Goal: Information Seeking & Learning: Learn about a topic

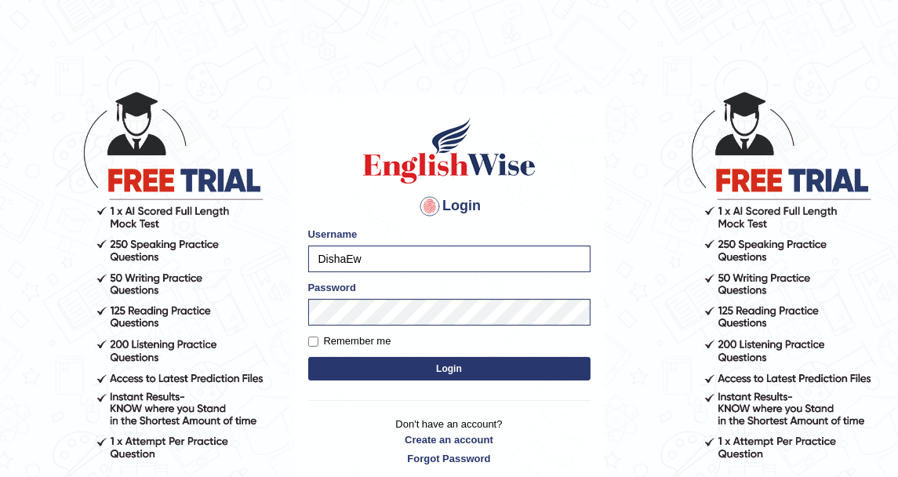
click at [282, 328] on body "Login Please fix the following errors: Username DishaEw Password Remember me Lo…" at bounding box center [449, 283] width 898 height 477
click at [342, 378] on button "Login" at bounding box center [449, 369] width 282 height 24
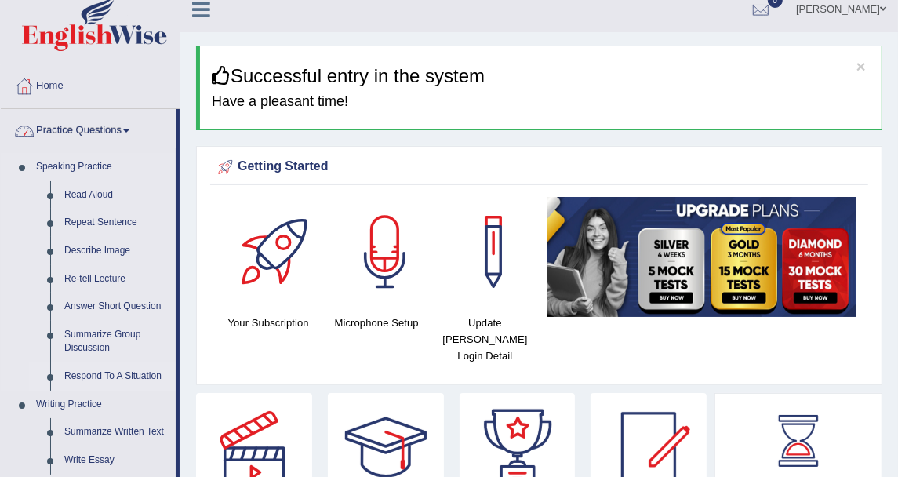
scroll to position [174, 0]
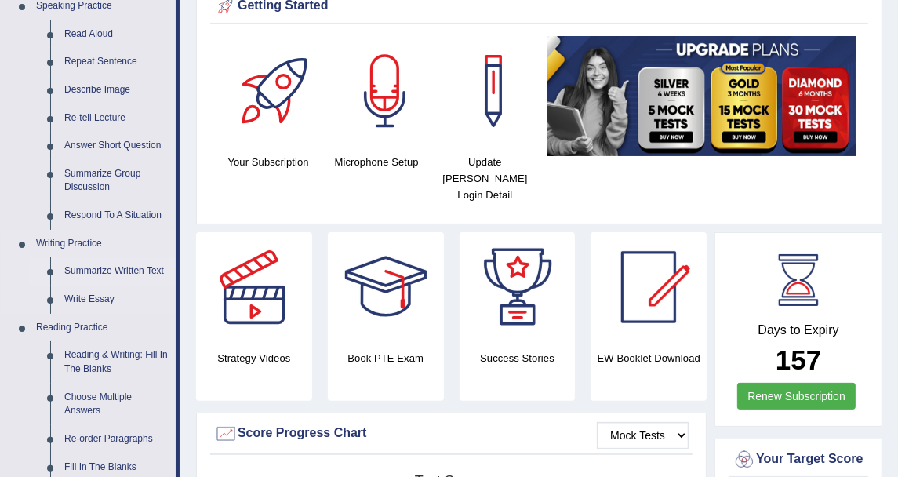
click at [122, 263] on link "Summarize Written Text" at bounding box center [116, 271] width 118 height 28
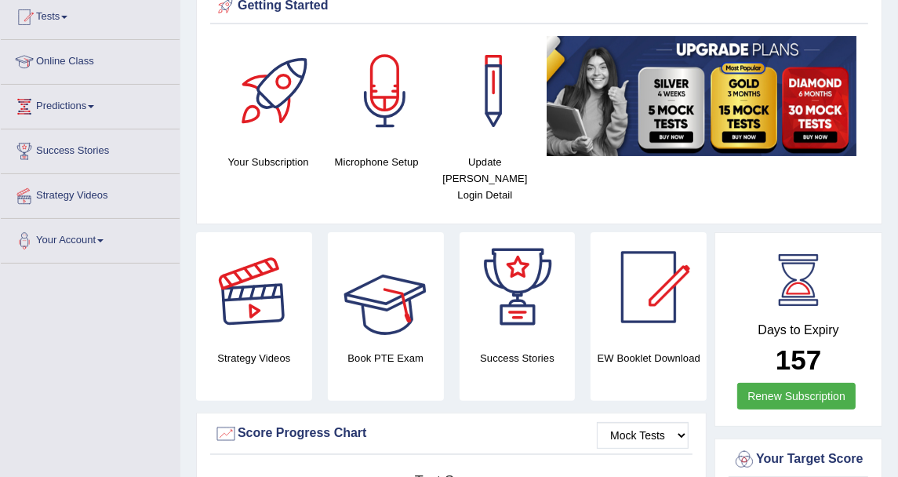
scroll to position [263, 0]
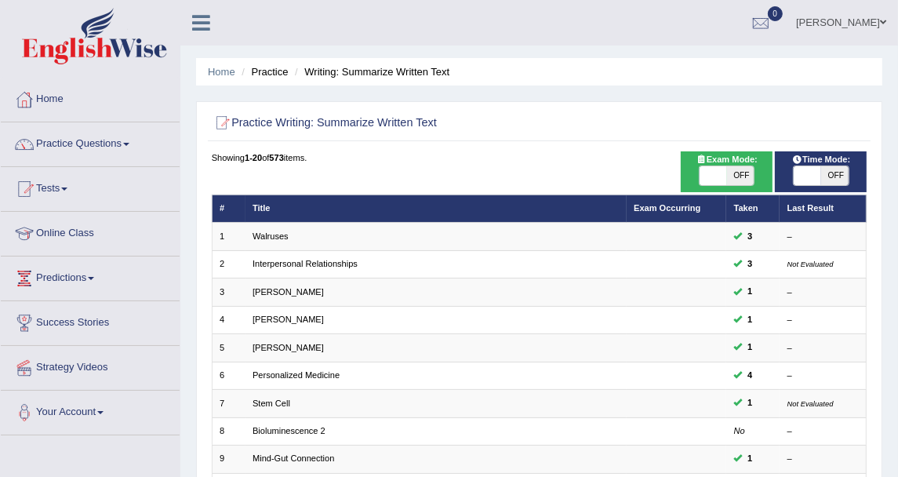
click at [267, 241] on td "Walruses" at bounding box center [435, 236] width 381 height 27
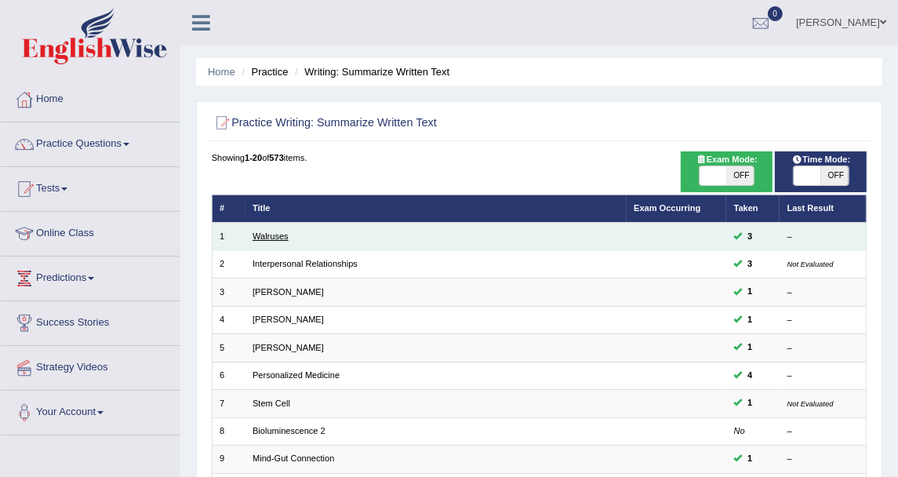
click at [265, 233] on link "Walruses" at bounding box center [270, 235] width 36 height 9
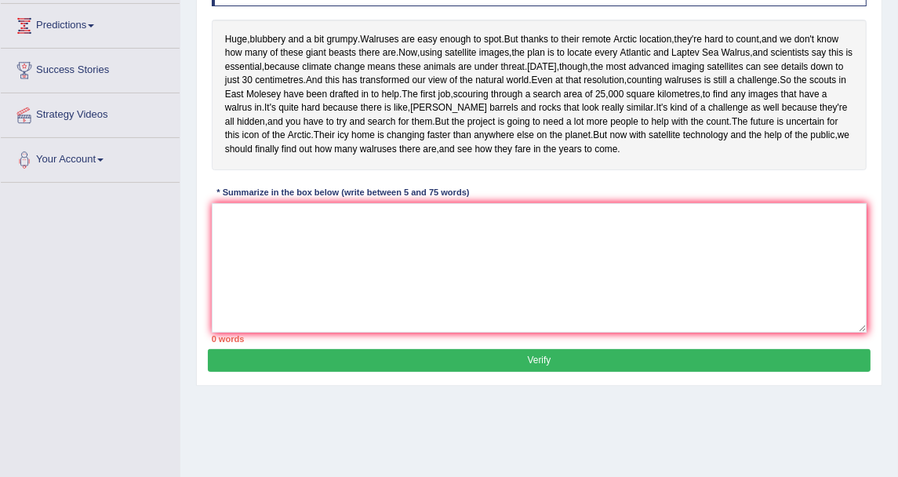
scroll to position [346, 0]
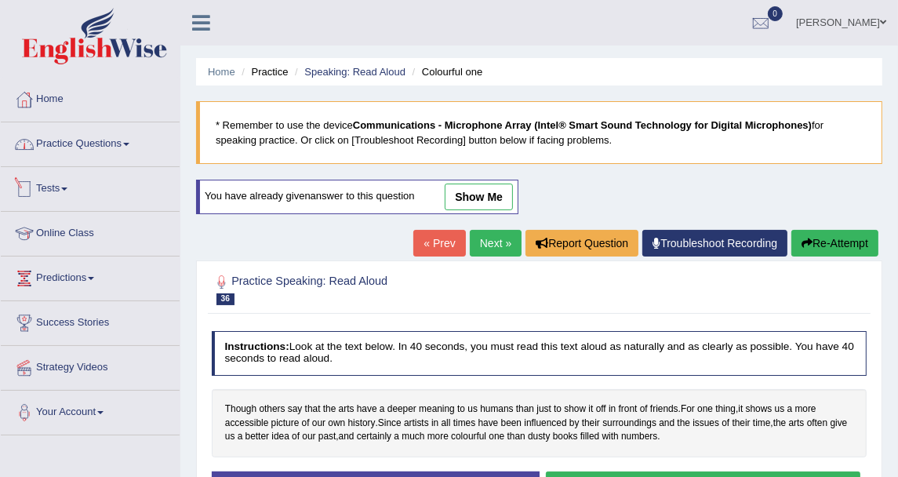
click at [73, 154] on link "Practice Questions" at bounding box center [90, 141] width 179 height 39
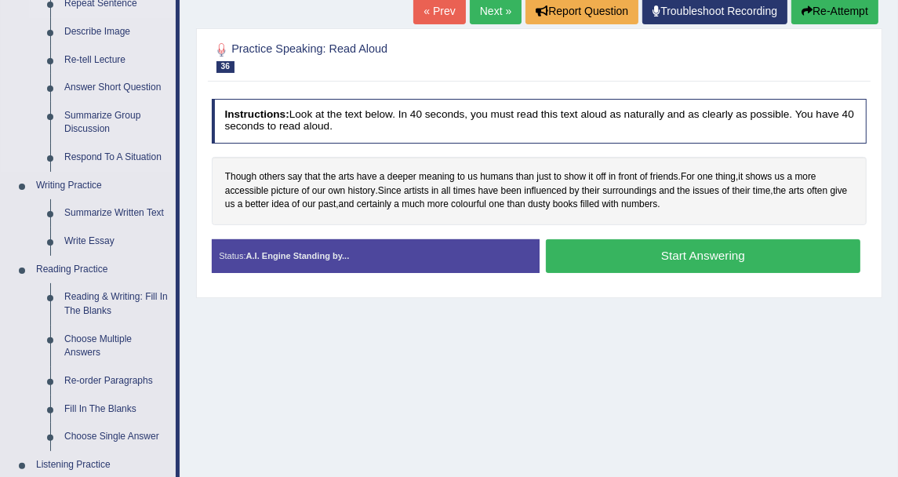
scroll to position [435, 0]
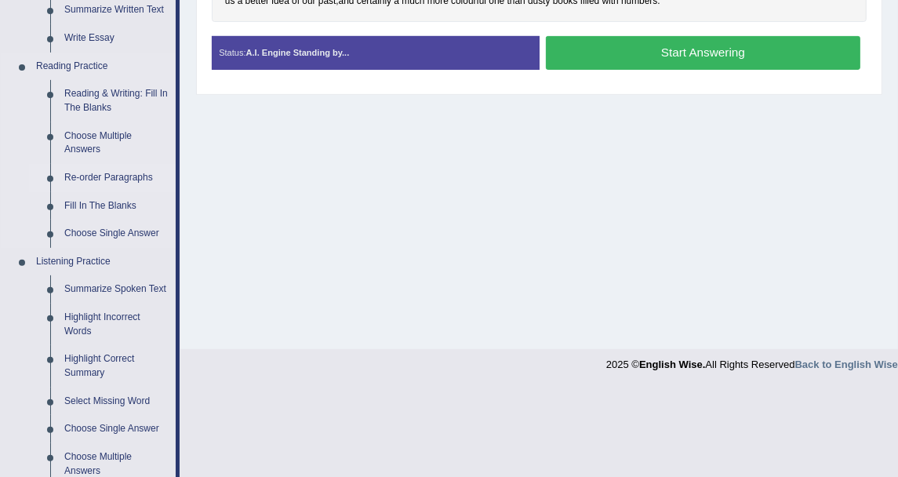
click at [104, 176] on link "Re-order Paragraphs" at bounding box center [116, 178] width 118 height 28
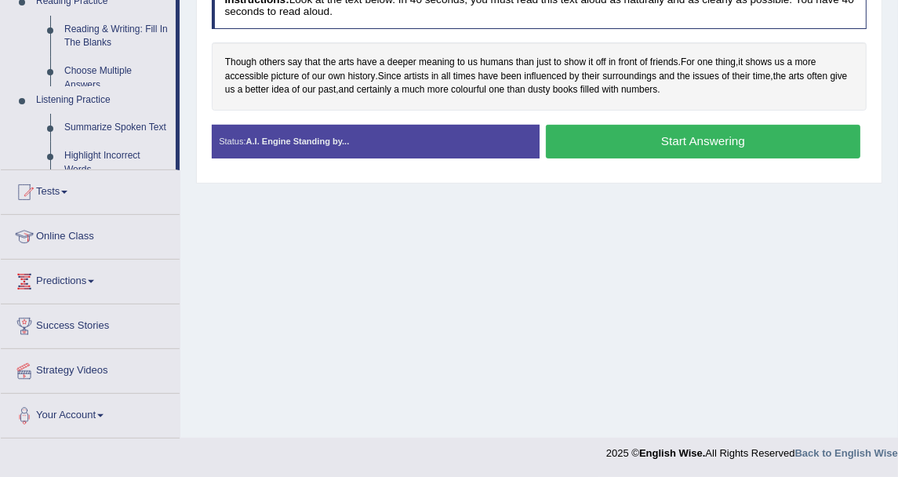
scroll to position [346, 0]
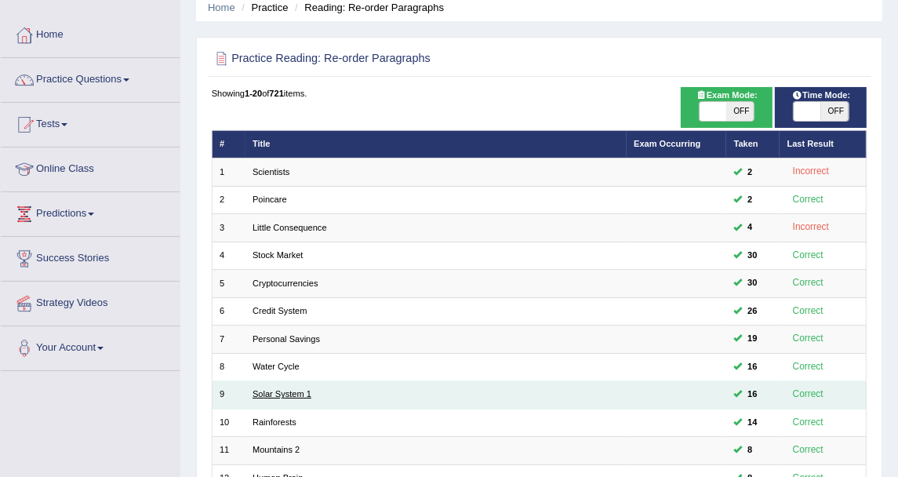
scroll to position [87, 0]
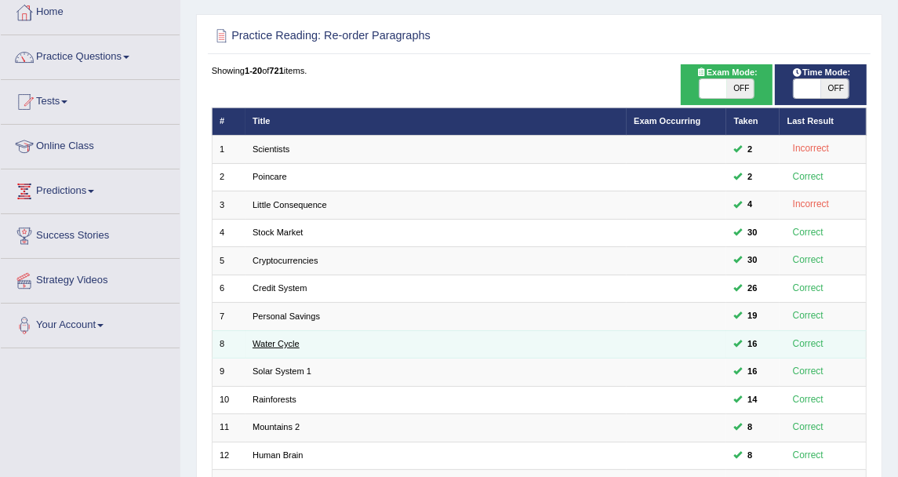
click at [277, 339] on link "Water Cycle" at bounding box center [275, 343] width 47 height 9
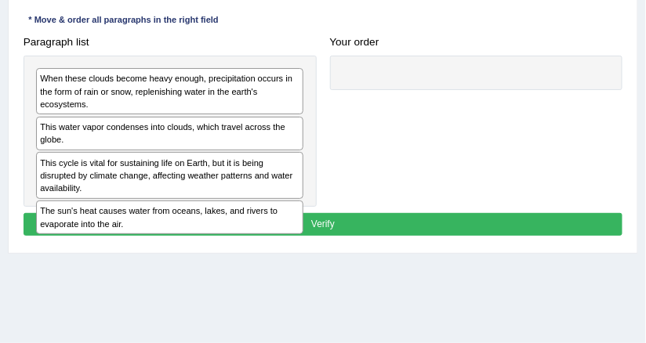
scroll to position [299, 0]
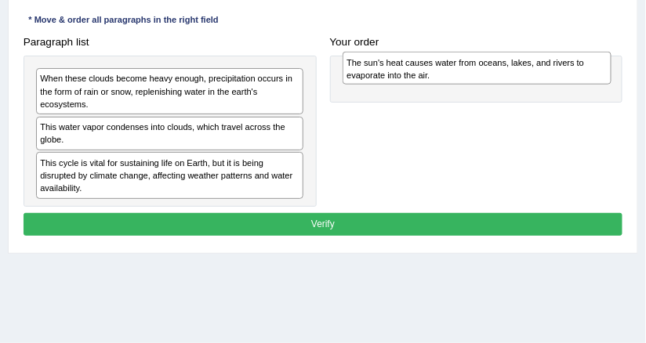
drag, startPoint x: 251, startPoint y: 220, endPoint x: 615, endPoint y: 78, distance: 391.1
click at [615, 78] on div "Paragraph list When these clouds become heavy enough, precipitation occurs in t…" at bounding box center [322, 119] width 613 height 176
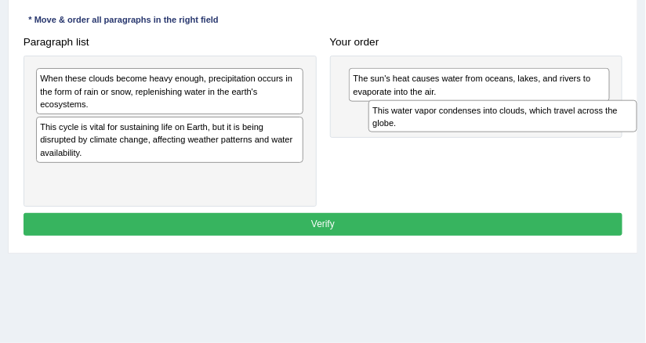
drag, startPoint x: 125, startPoint y: 139, endPoint x: 487, endPoint y: 136, distance: 362.2
click at [487, 136] on div "Paragraph list When these clouds become heavy enough, precipitation occurs in t…" at bounding box center [322, 119] width 613 height 176
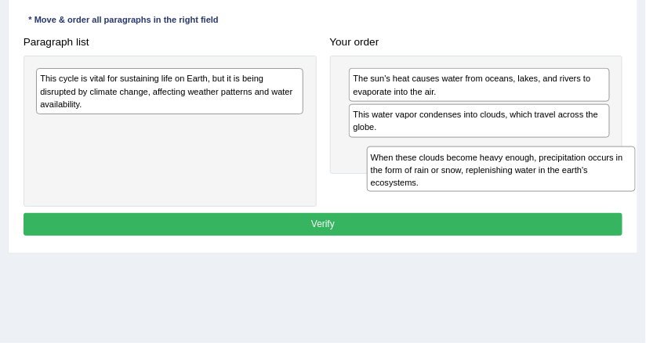
drag, startPoint x: 120, startPoint y: 91, endPoint x: 495, endPoint y: 185, distance: 386.3
click at [495, 185] on div "When these clouds become heavy enough, precipitation occurs in the form of rain…" at bounding box center [501, 169] width 269 height 45
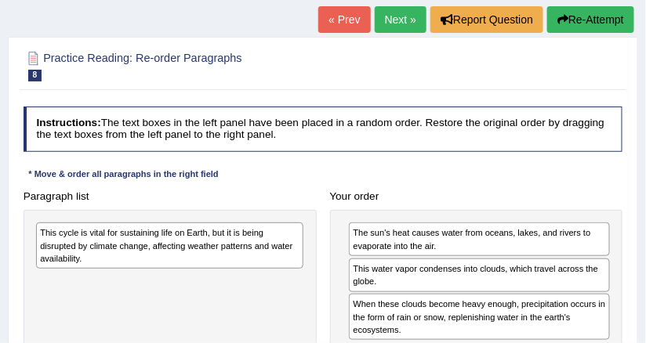
scroll to position [0, 0]
